Goal: Task Accomplishment & Management: Manage account settings

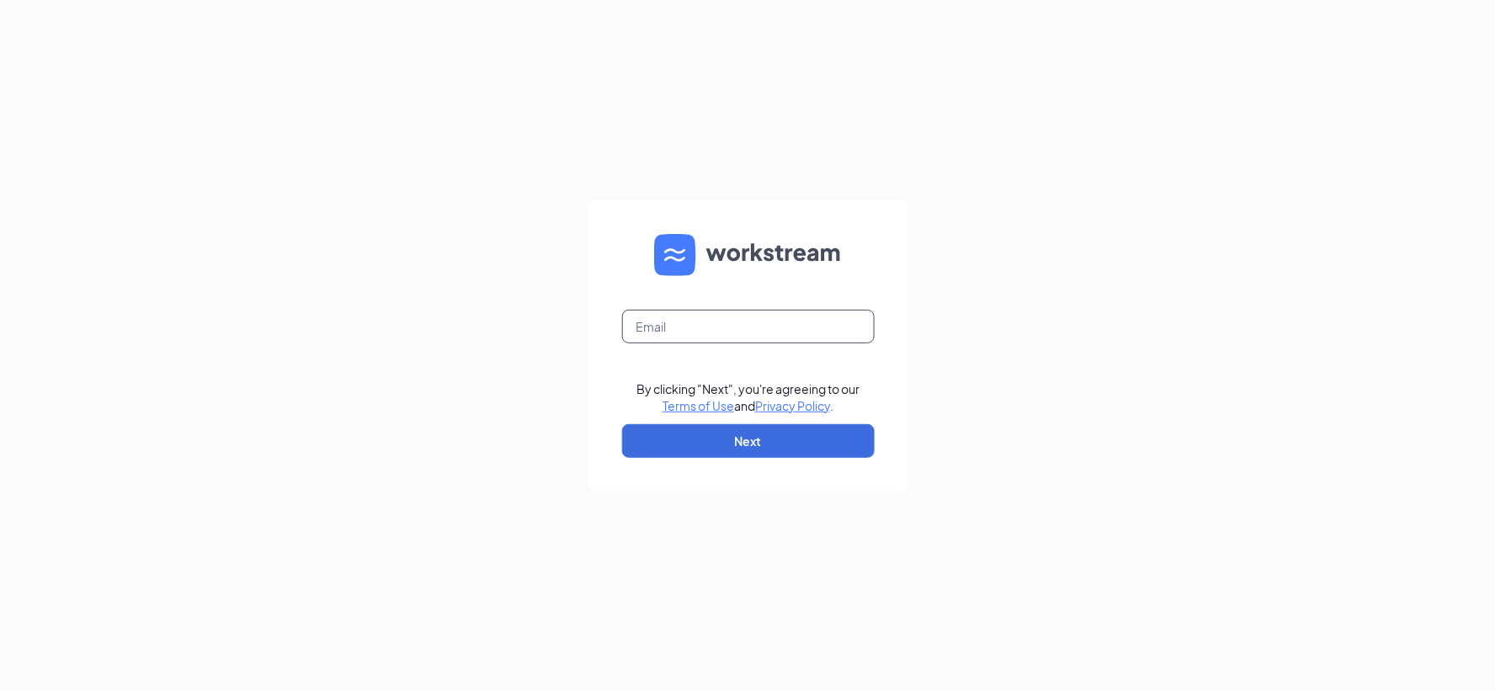
click at [728, 322] on input "text" at bounding box center [748, 327] width 253 height 34
type input "kathy.densberger@runza.com"
click at [726, 435] on button "Next" at bounding box center [748, 441] width 253 height 34
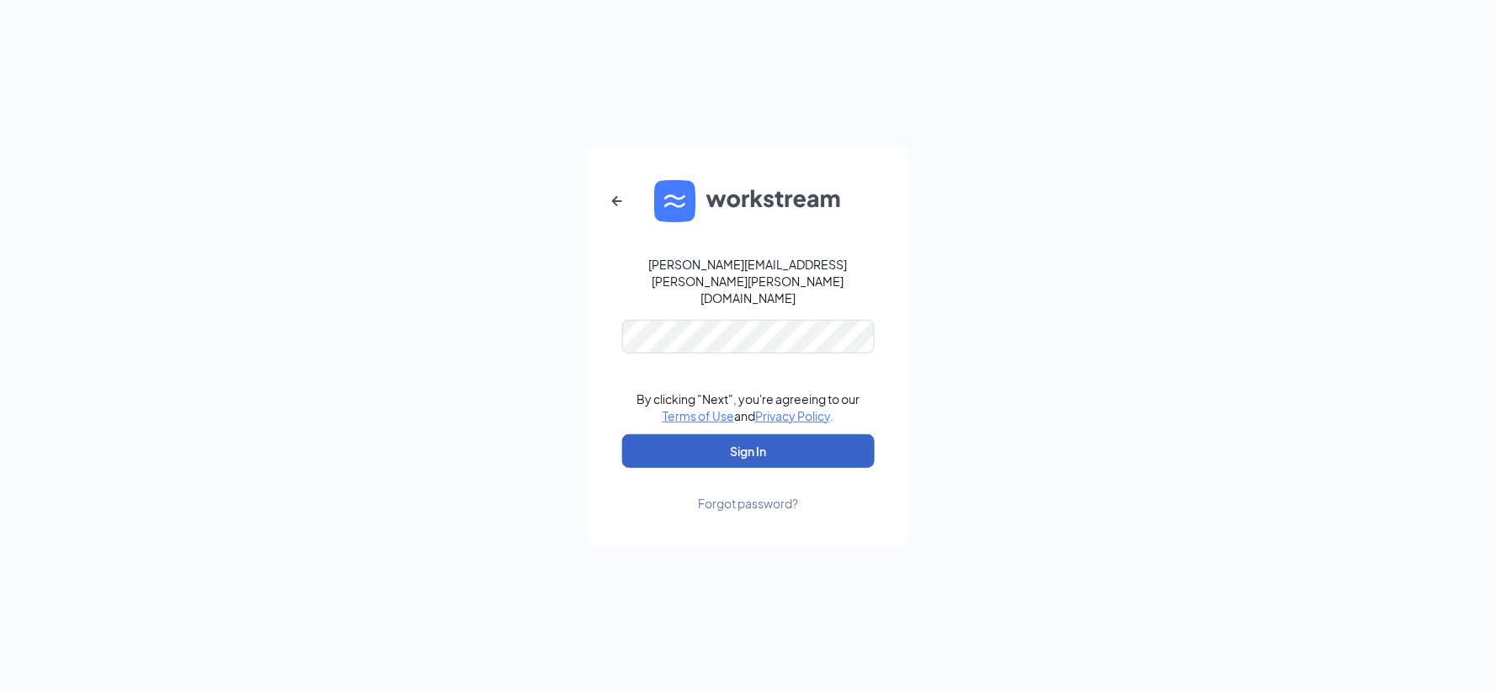
click at [779, 434] on button "Sign In" at bounding box center [748, 451] width 253 height 34
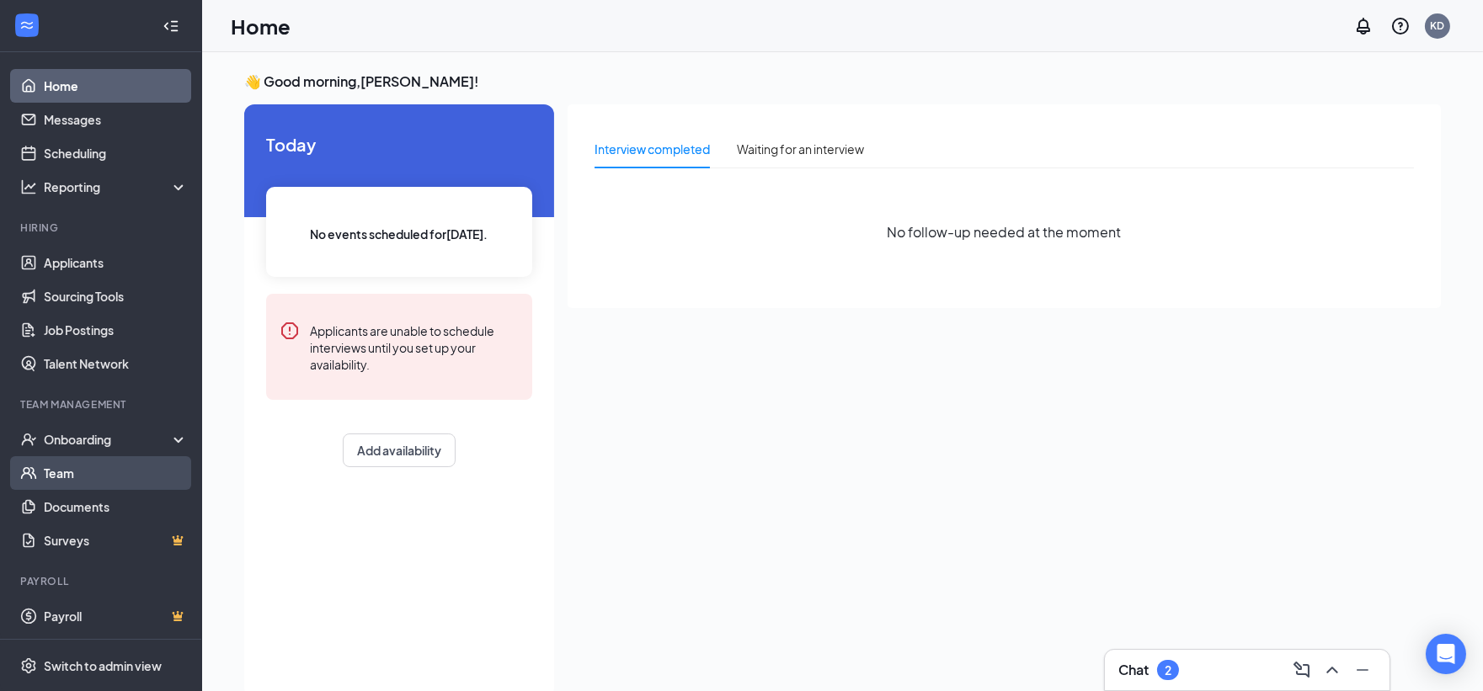
click at [72, 473] on link "Team" at bounding box center [116, 473] width 144 height 34
